Goal: Task Accomplishment & Management: Manage account settings

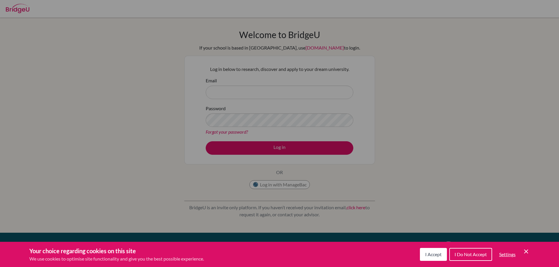
drag, startPoint x: 443, startPoint y: 250, endPoint x: 437, endPoint y: 250, distance: 6.5
click at [443, 250] on button "I Accept" at bounding box center [433, 254] width 27 height 13
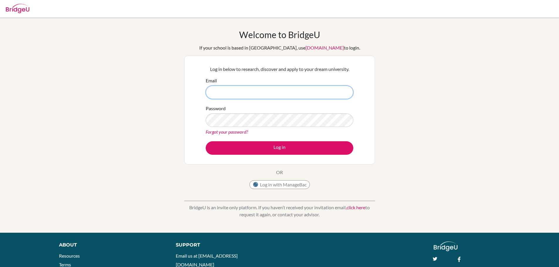
click at [226, 92] on input "Email" at bounding box center [280, 92] width 148 height 13
type input "[EMAIL_ADDRESS][DOMAIN_NAME]"
click at [206, 141] on button "Log in" at bounding box center [280, 147] width 148 height 13
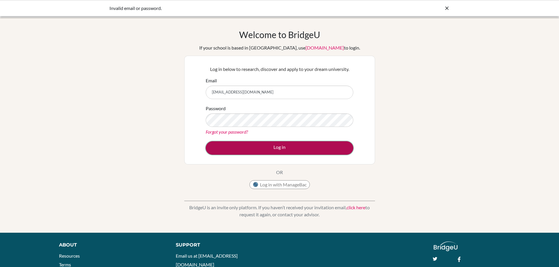
click at [211, 148] on button "Log in" at bounding box center [280, 147] width 148 height 13
